Goal: Task Accomplishment & Management: Complete application form

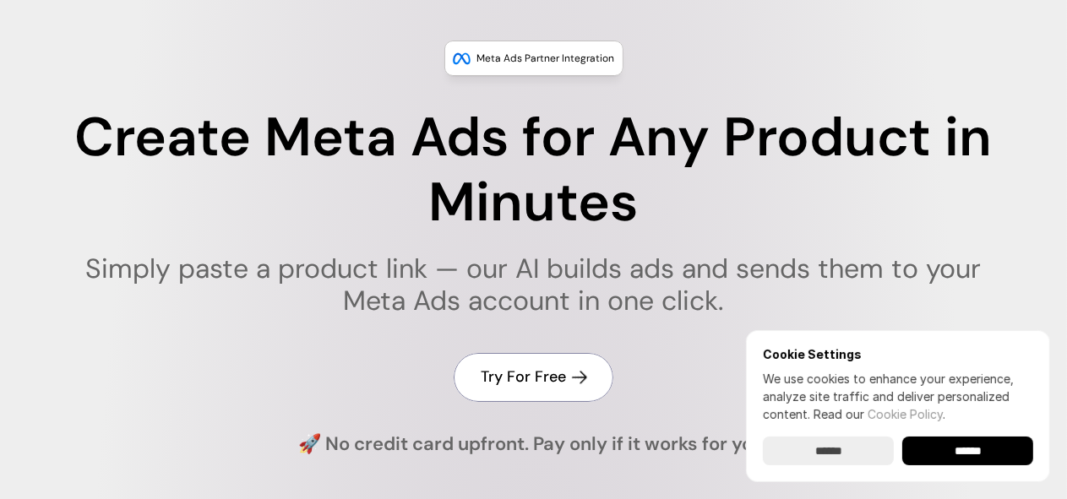
click at [504, 384] on h4 "Try For Free" at bounding box center [523, 377] width 85 height 21
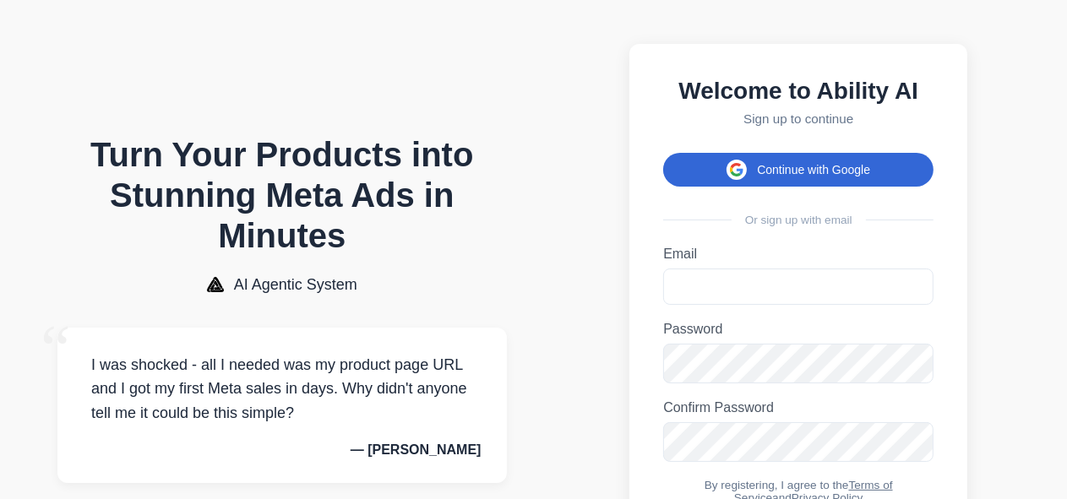
click at [759, 175] on button "Continue with Google" at bounding box center [798, 170] width 270 height 34
click at [729, 172] on span at bounding box center [737, 170] width 20 height 20
click at [726, 173] on button "Continue with Google" at bounding box center [798, 170] width 270 height 34
click at [759, 165] on button "Continue with Google" at bounding box center [798, 170] width 270 height 34
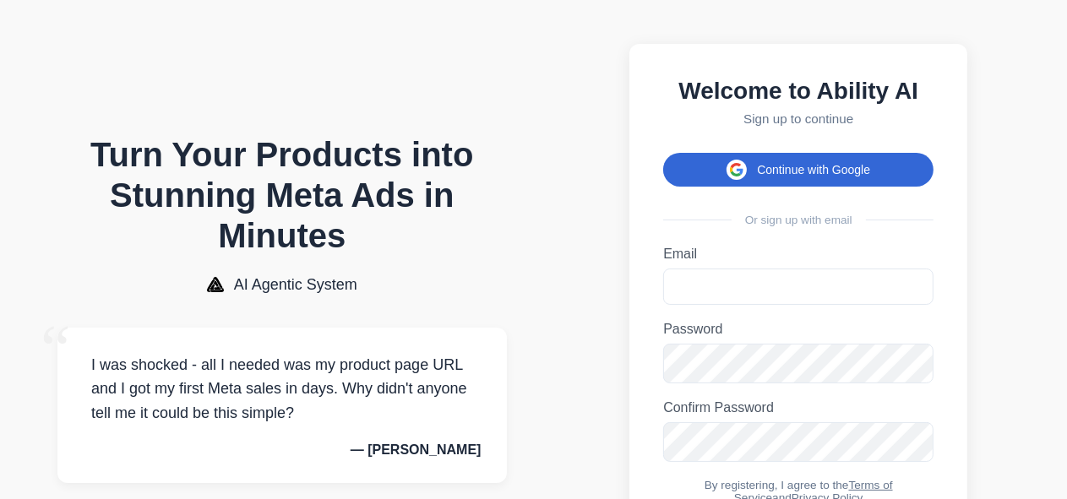
click at [759, 165] on button "Continue with Google" at bounding box center [798, 170] width 270 height 34
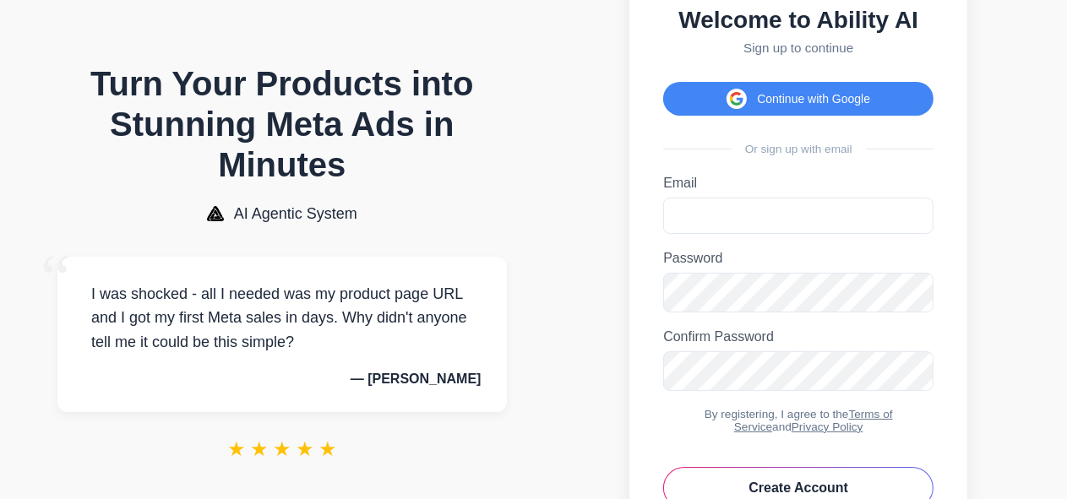
scroll to position [56, 0]
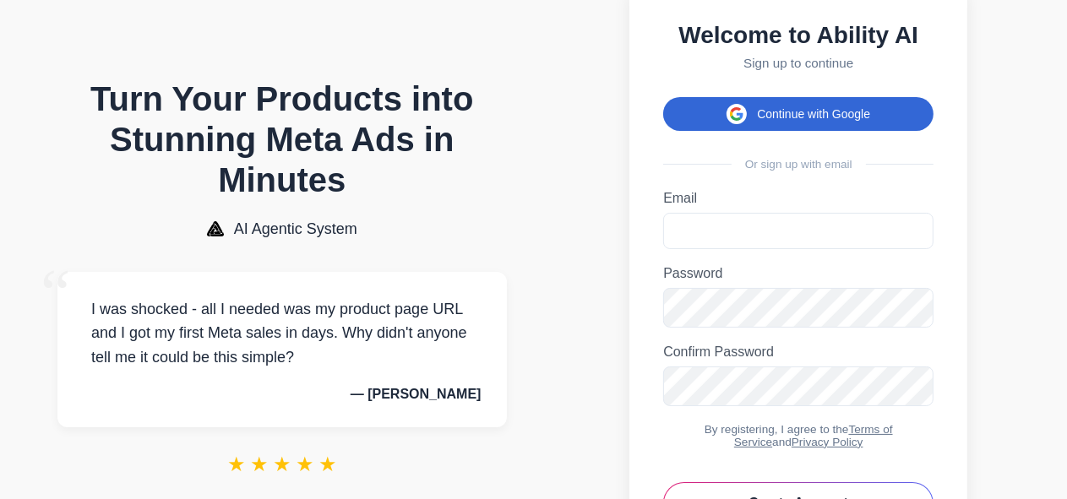
click at [780, 125] on button "Continue with Google" at bounding box center [798, 114] width 270 height 34
click at [733, 121] on icon at bounding box center [736, 118] width 10 height 5
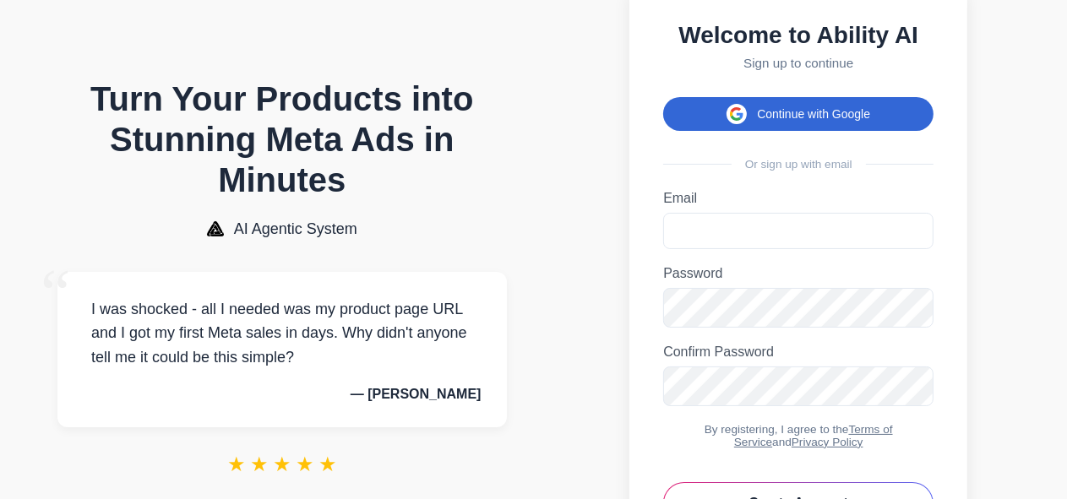
click at [733, 121] on icon at bounding box center [736, 118] width 10 height 5
